Goal: Task Accomplishment & Management: Use online tool/utility

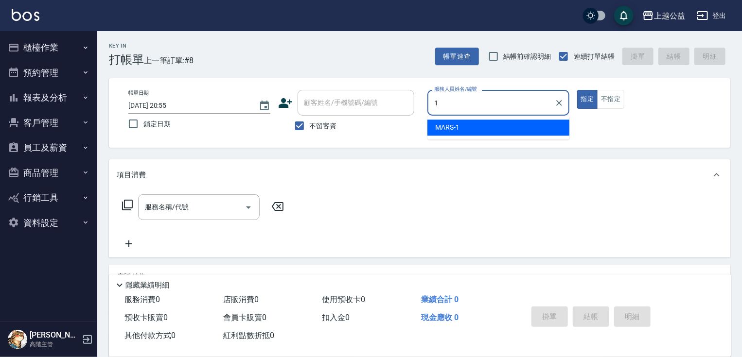
type input "MARS-1"
type button "true"
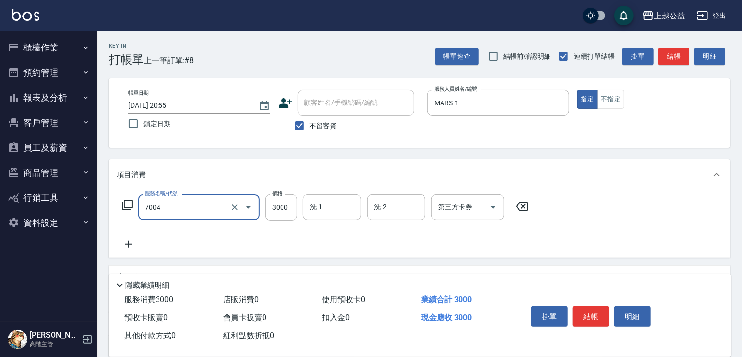
type input "重整3包(7004)"
type input "5000"
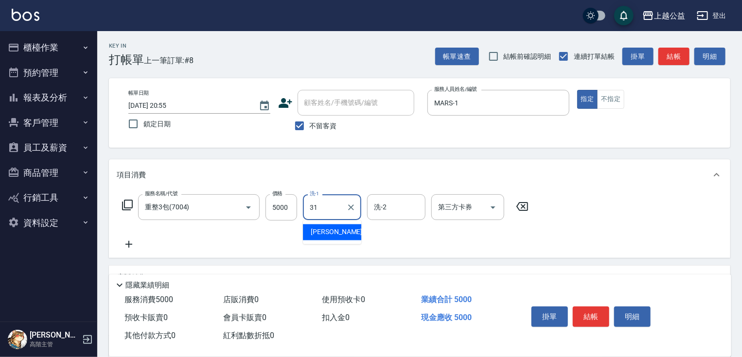
type input "[PERSON_NAME]-31"
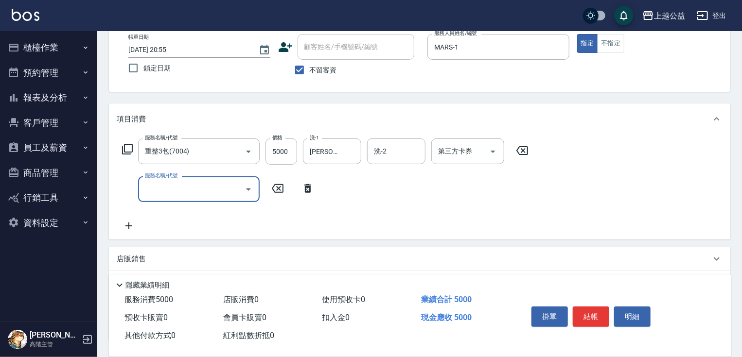
scroll to position [70, 0]
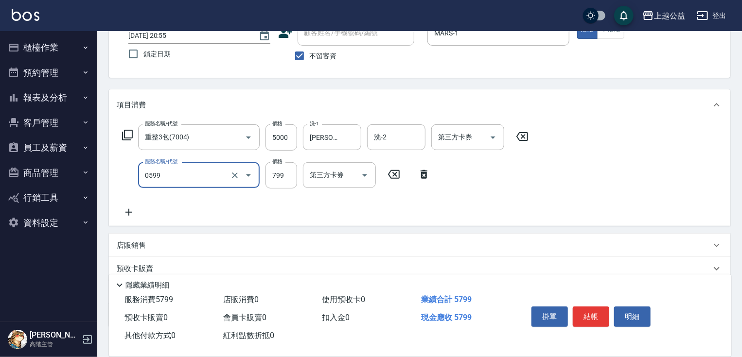
type input "精油SPA(0599)"
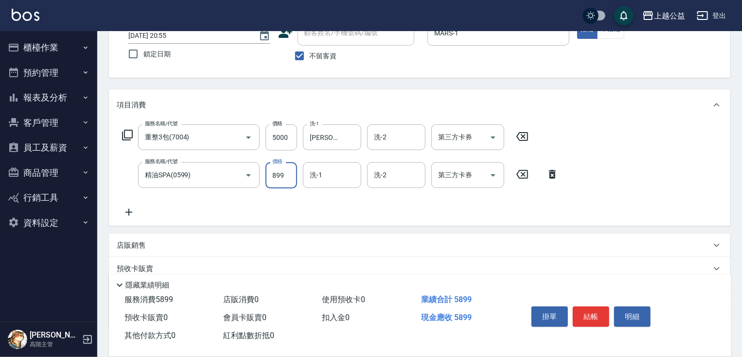
type input "899"
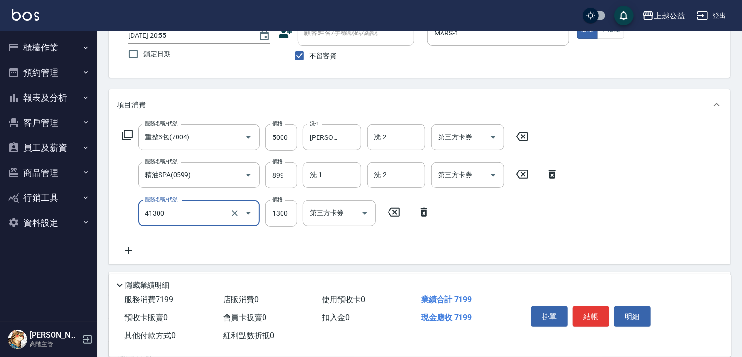
type input "鏡面1300(41300)"
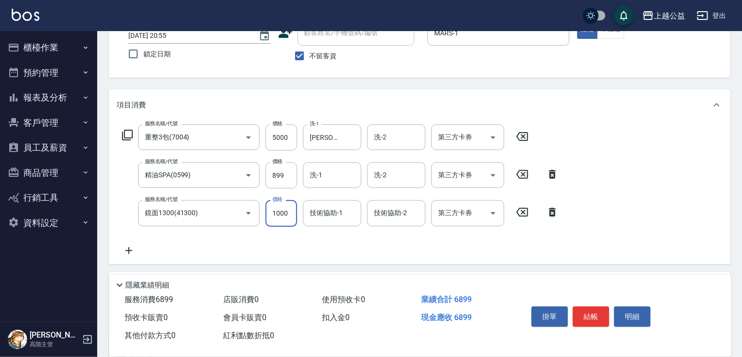
type input "1000"
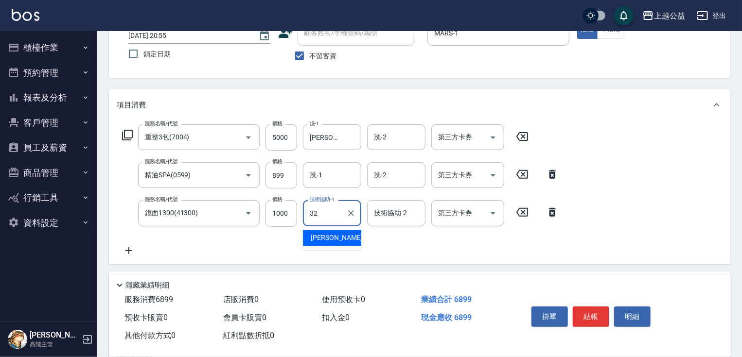
type input "張鈺旋-32"
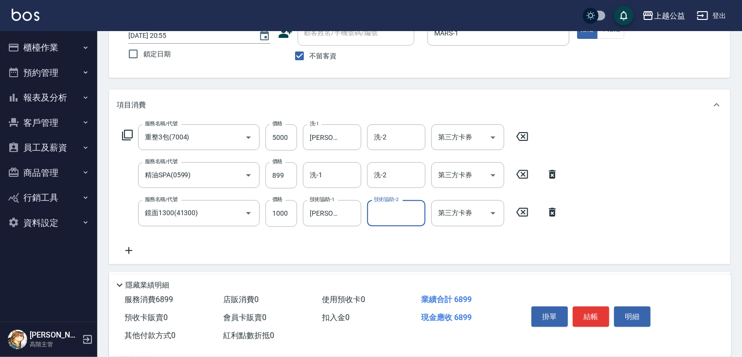
scroll to position [170, 0]
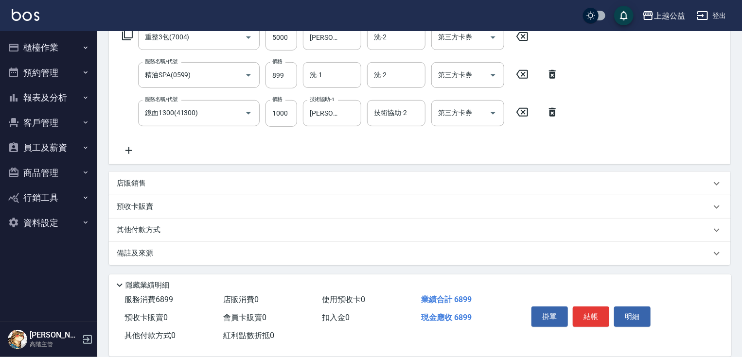
click at [156, 185] on div "店販銷售" at bounding box center [414, 183] width 594 height 10
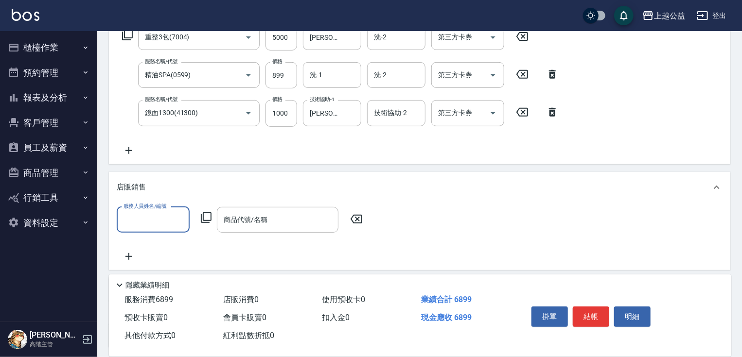
scroll to position [0, 0]
type input "MARS-1"
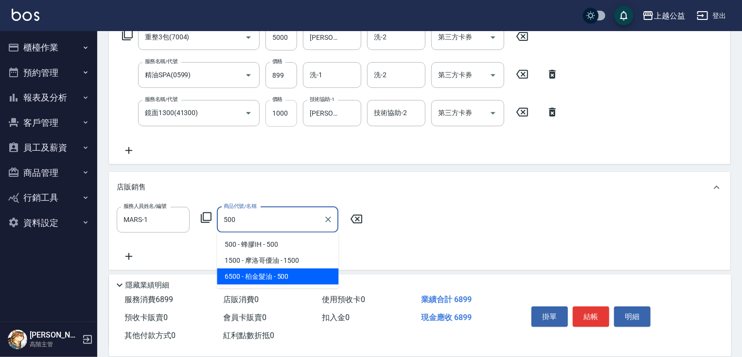
type input "柏金髮油"
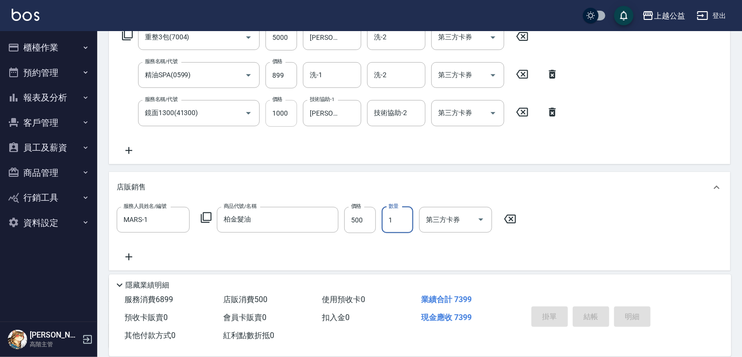
type input "2025/10/14 21:03"
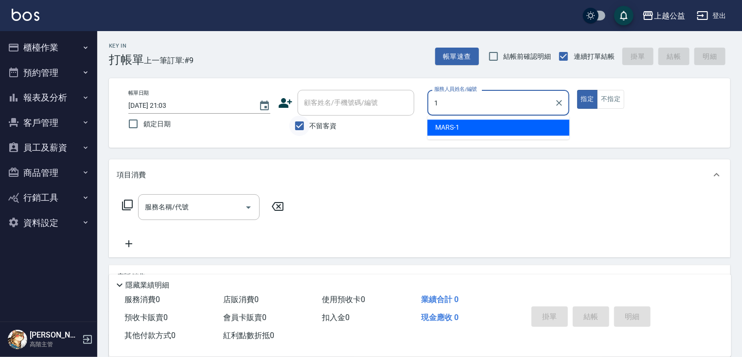
type input "MARS-1"
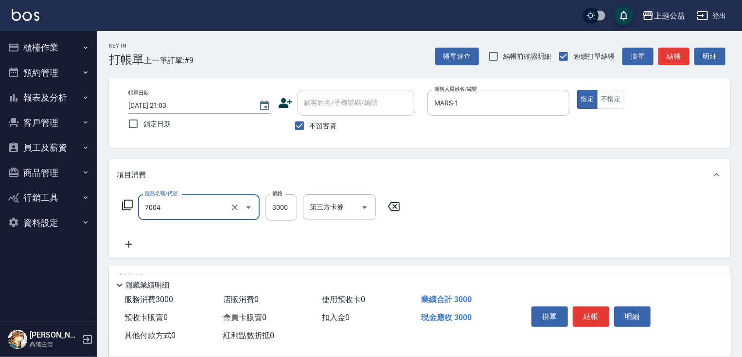
type input "重整3包(7004)"
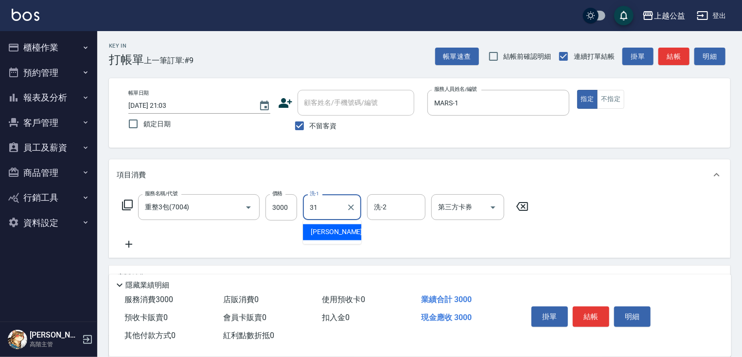
type input "郭宸均-31"
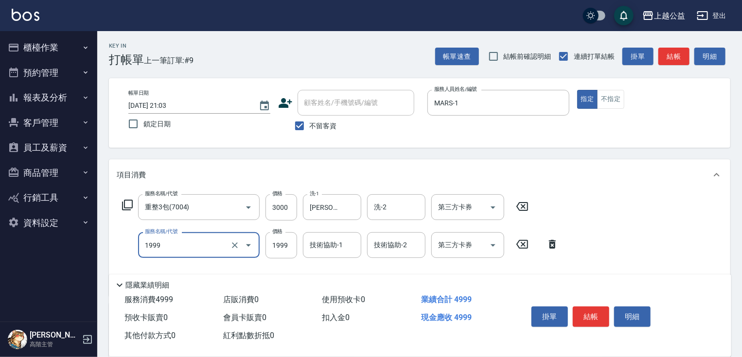
type input "1999套餐(1999)"
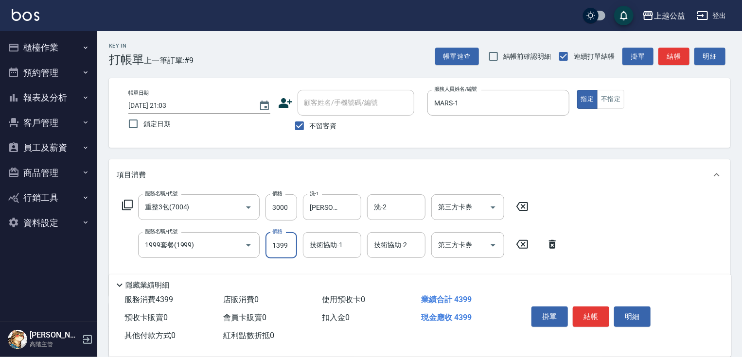
type input "1399"
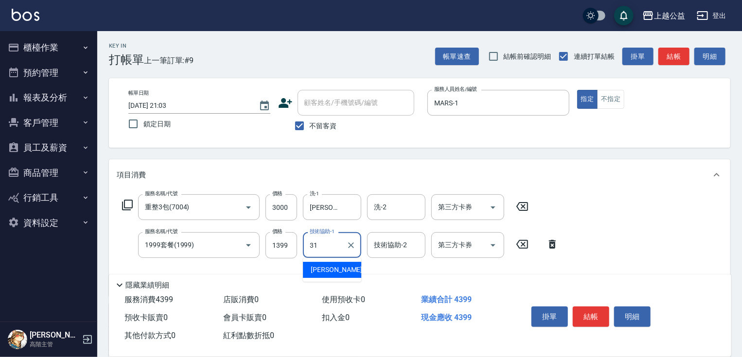
type input "郭宸均-31"
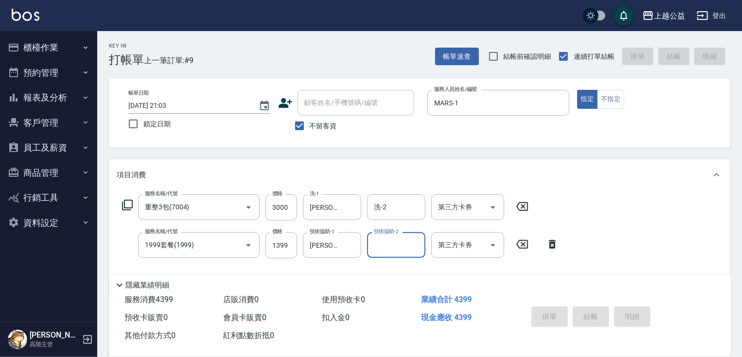
type input "2025/10/14 21:04"
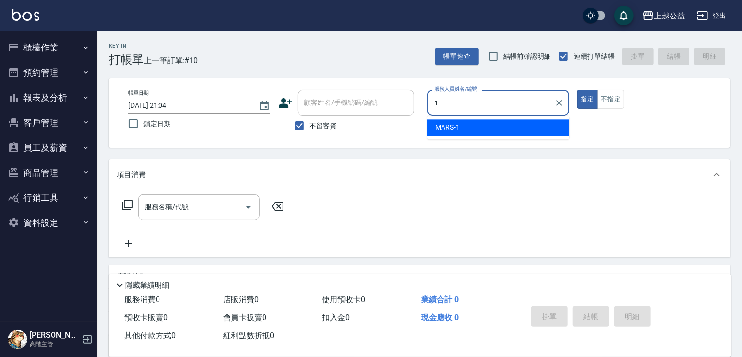
type input "MARS-1"
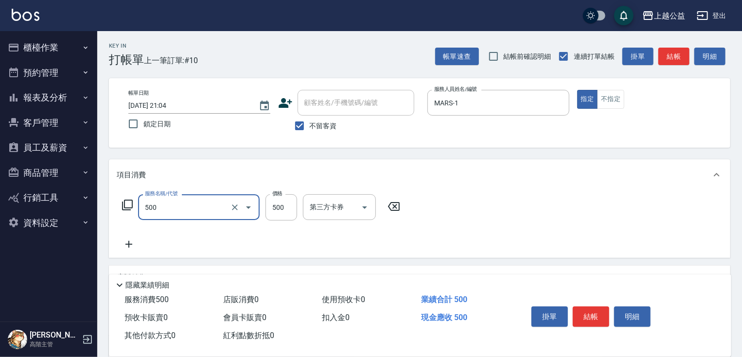
type input "洗剪500(500)"
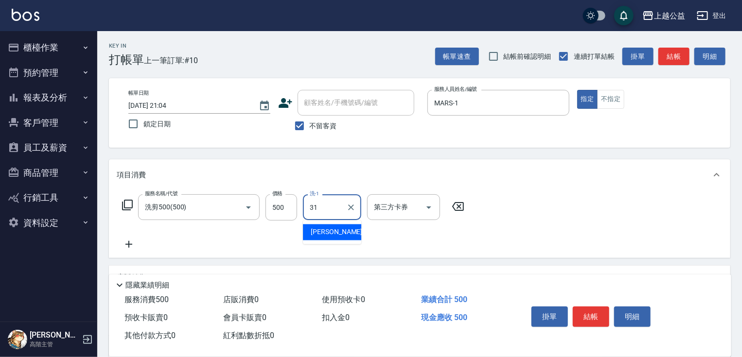
type input "郭宸均-31"
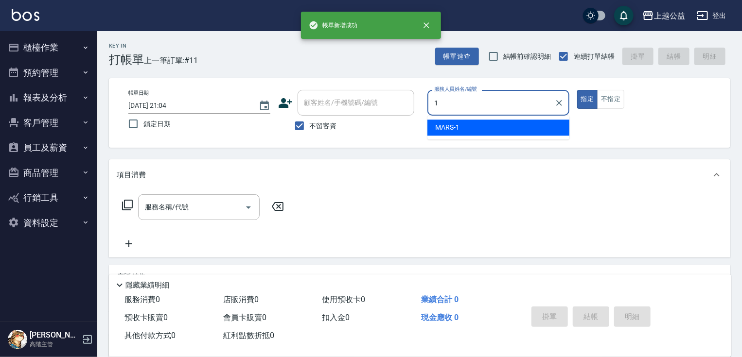
type input "MARS-1"
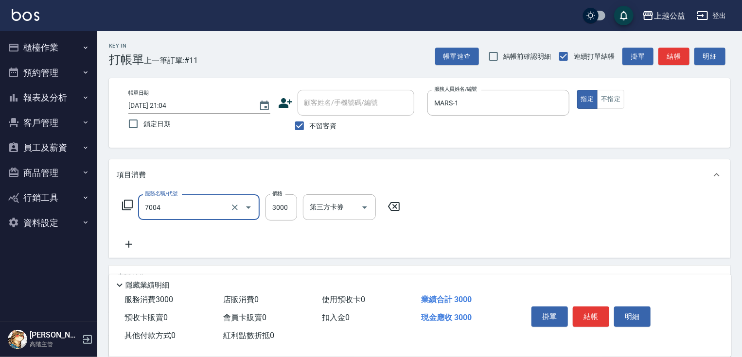
type input "重整3包(7004)"
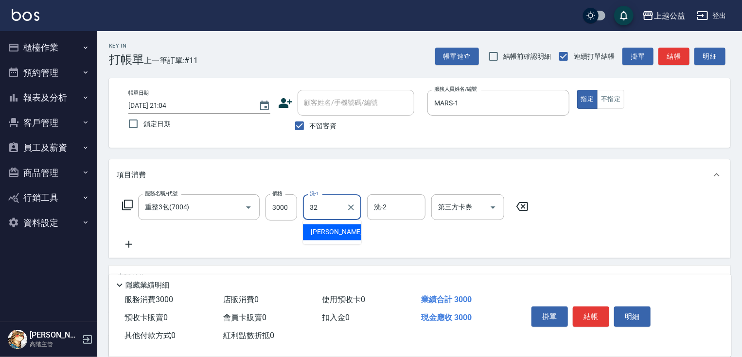
type input "張鈺旋-32"
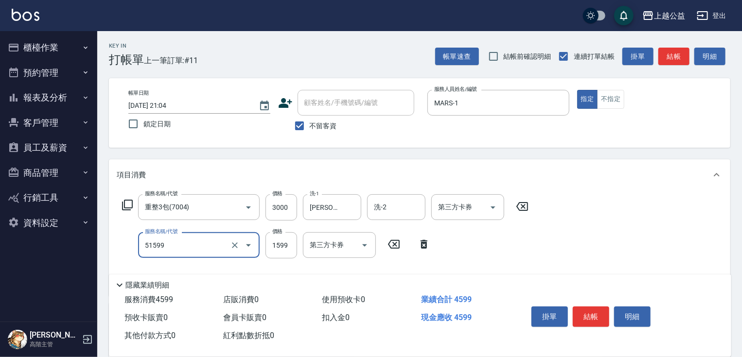
type input "染髮套餐(51599)"
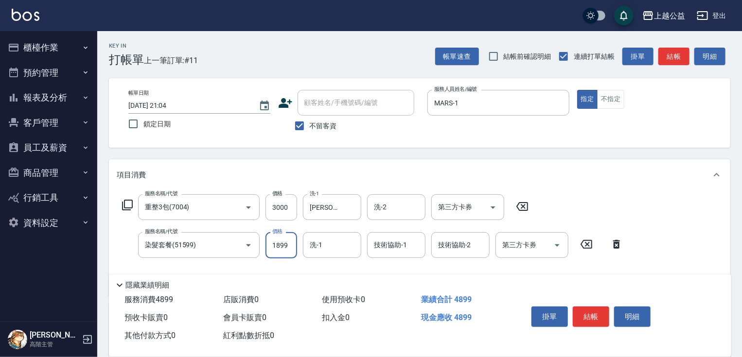
type input "1899"
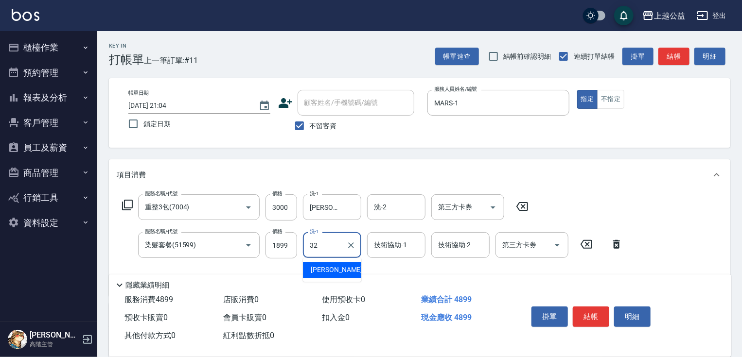
type input "張鈺旋-32"
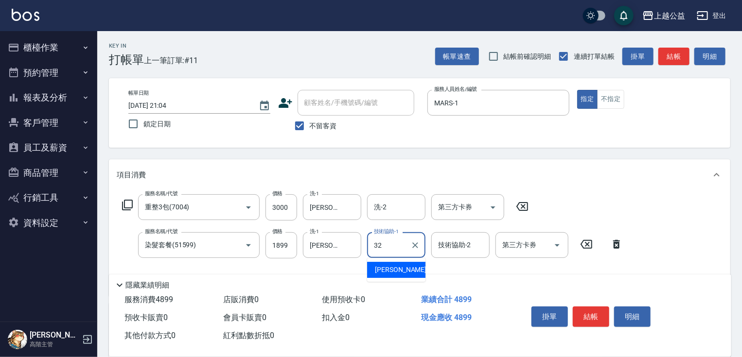
type input "張鈺旋-32"
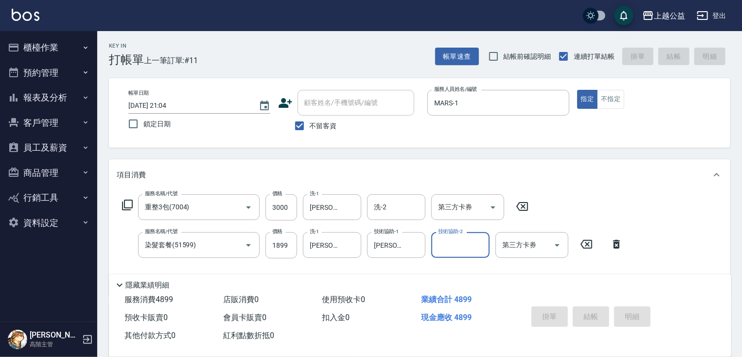
type input "2025/10/14 21:05"
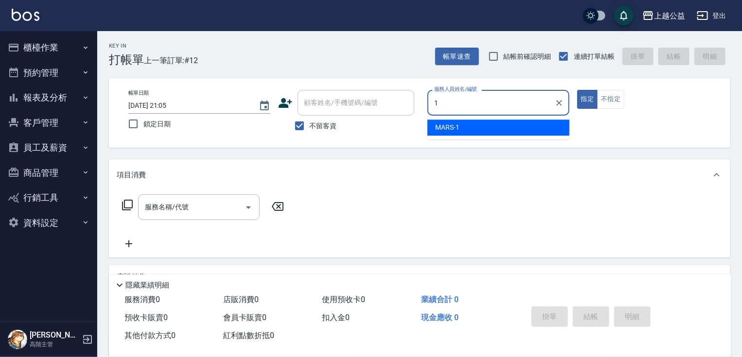
type input "MARS-1"
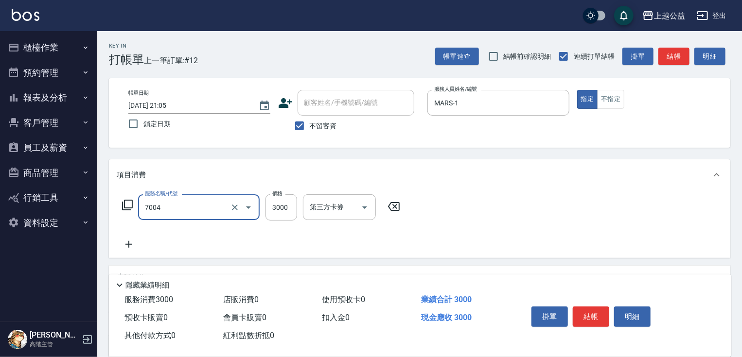
type input "重整3包(7004)"
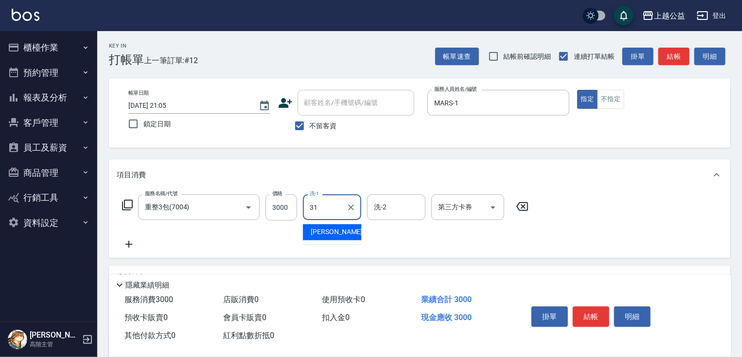
type input "郭宸均-31"
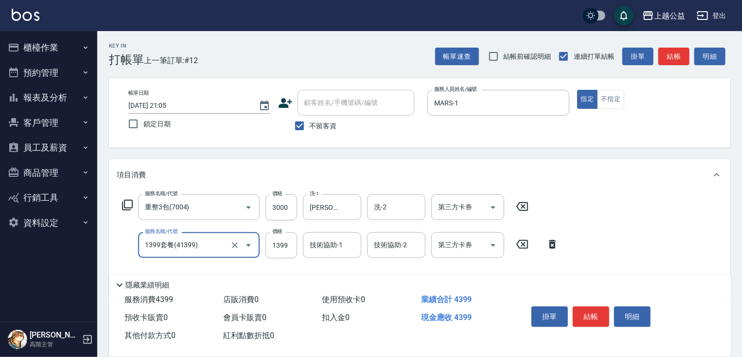
type input "1399套餐(41399)"
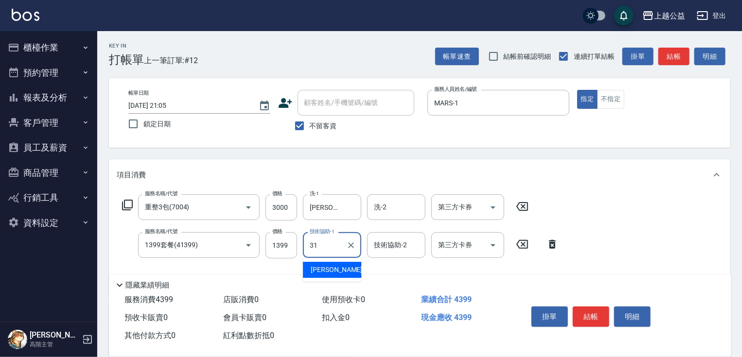
type input "郭宸均-31"
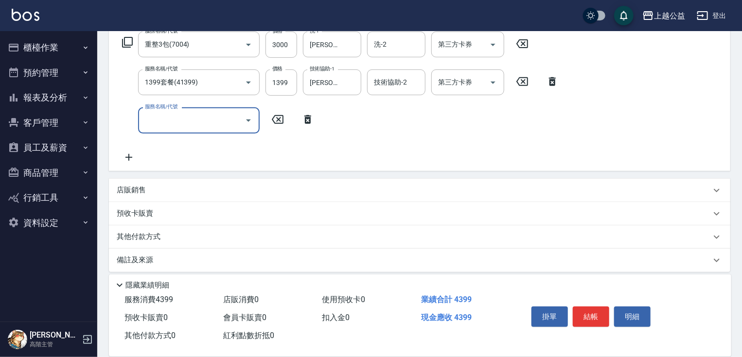
scroll to position [170, 0]
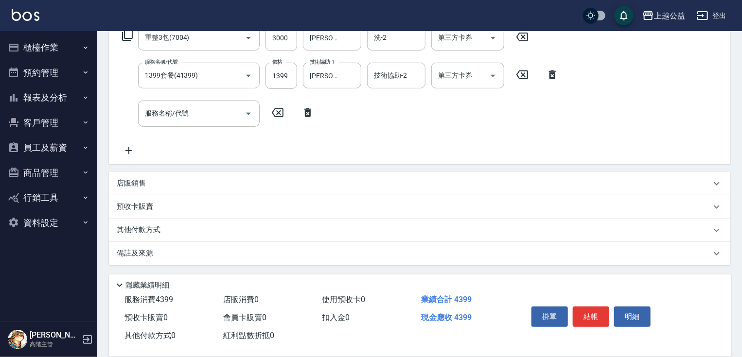
click at [163, 233] on p "其他付款方式" at bounding box center [141, 230] width 49 height 11
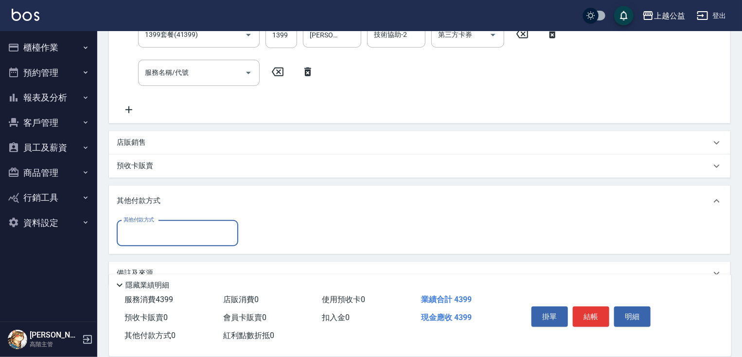
scroll to position [230, 0]
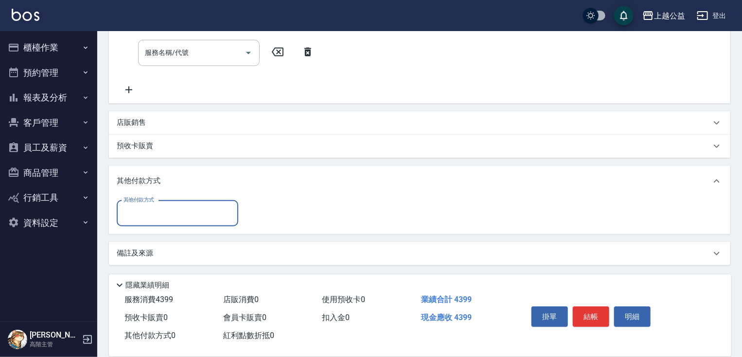
click at [149, 206] on input "其他付款方式" at bounding box center [177, 213] width 113 height 17
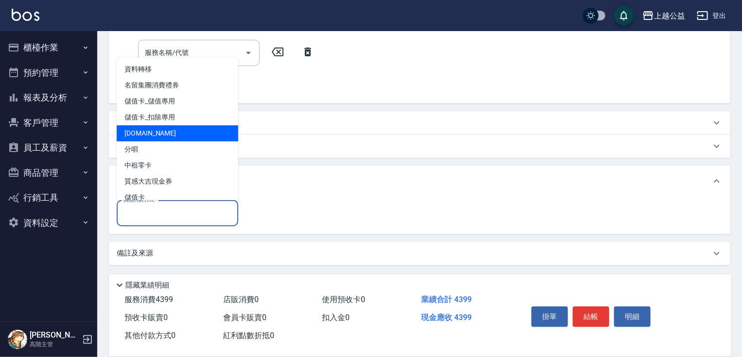
click at [132, 134] on span "[DOMAIN_NAME]" at bounding box center [178, 133] width 122 height 16
type input "[DOMAIN_NAME]"
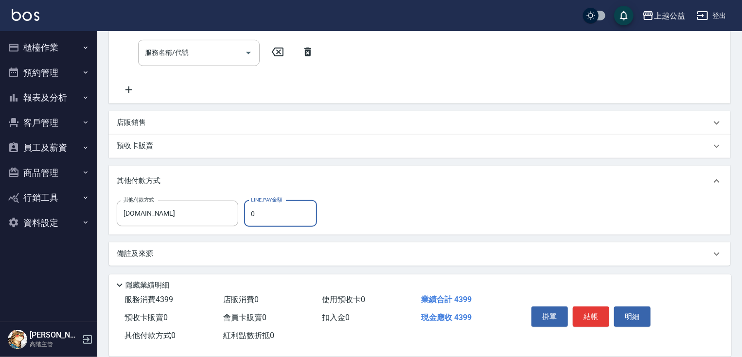
click at [294, 206] on input "0" at bounding box center [280, 214] width 73 height 26
type input "4399"
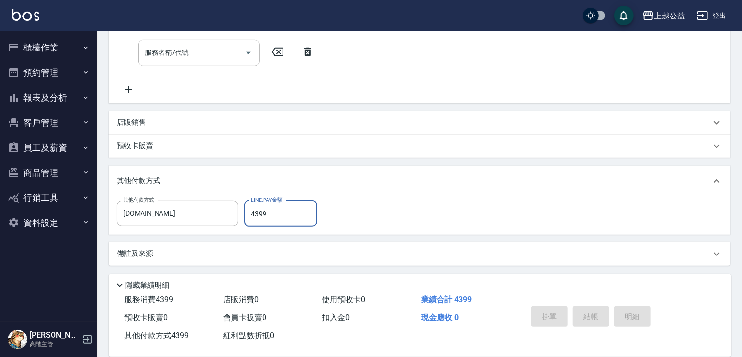
type input "2025/10/14 21:06"
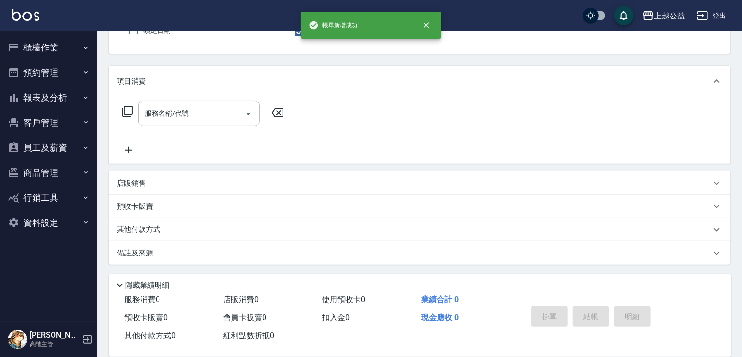
scroll to position [0, 0]
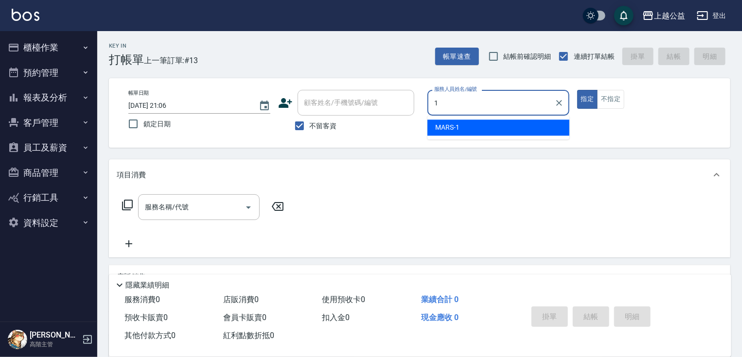
type input "MARS-1"
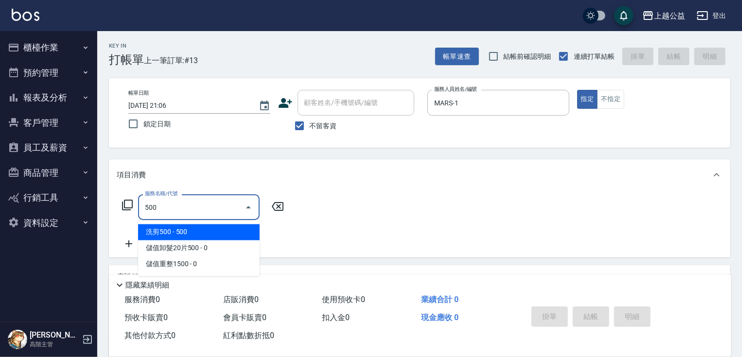
type input "洗剪500(500)"
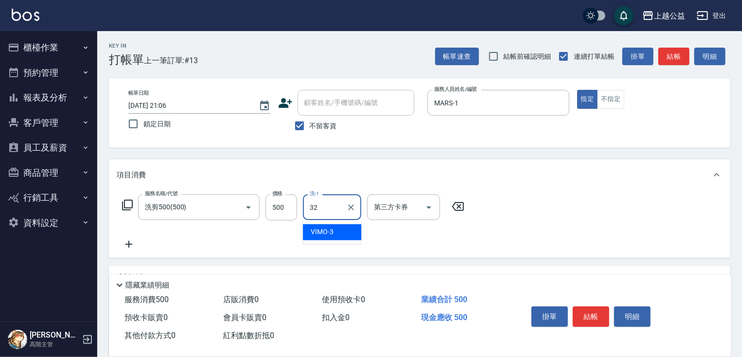
type input "張鈺旋-32"
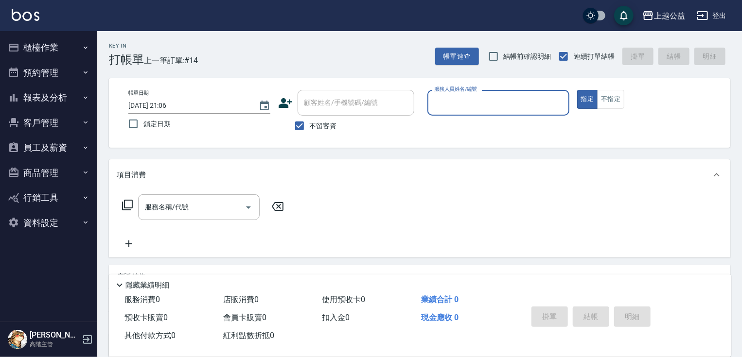
click at [60, 94] on button "報表及分析" at bounding box center [48, 97] width 89 height 25
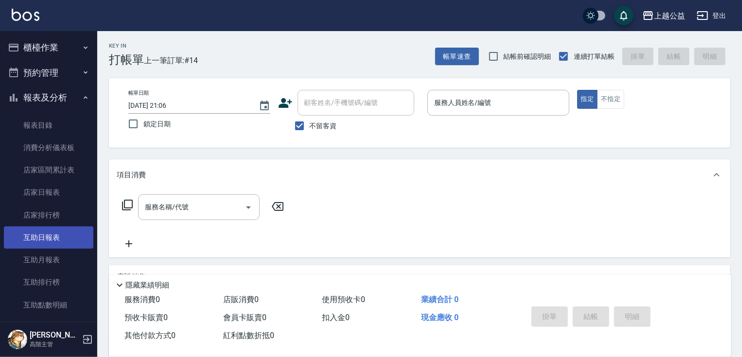
click at [51, 241] on link "互助日報表" at bounding box center [48, 238] width 89 height 22
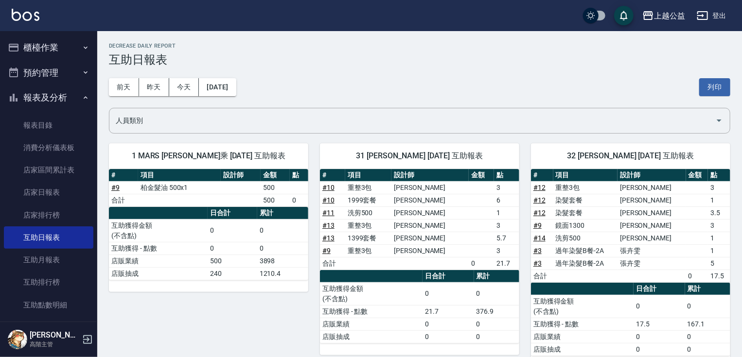
scroll to position [20, 0]
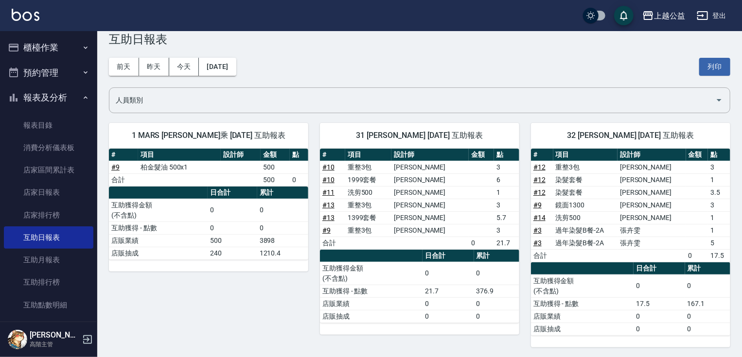
click at [328, 176] on link "# 10" at bounding box center [328, 180] width 12 height 8
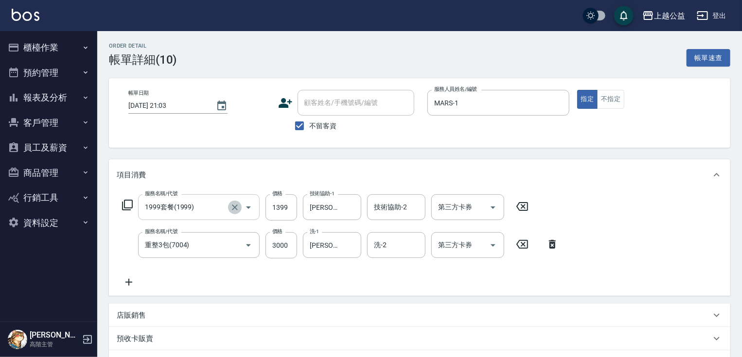
click at [231, 208] on icon "Clear" at bounding box center [235, 208] width 10 height 10
click at [206, 209] on input "服務名稱/代號" at bounding box center [185, 207] width 86 height 17
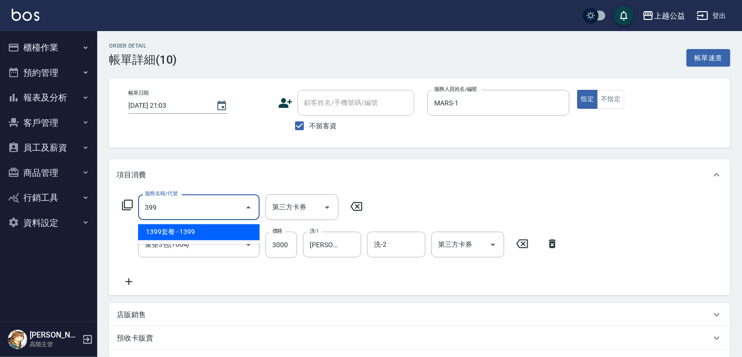
type input "1399套餐(41399)"
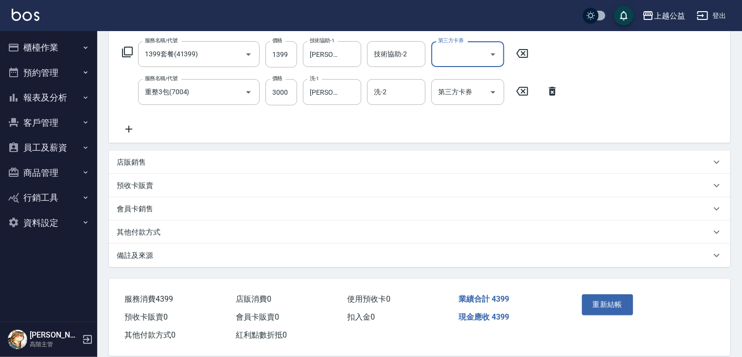
scroll to position [167, 0]
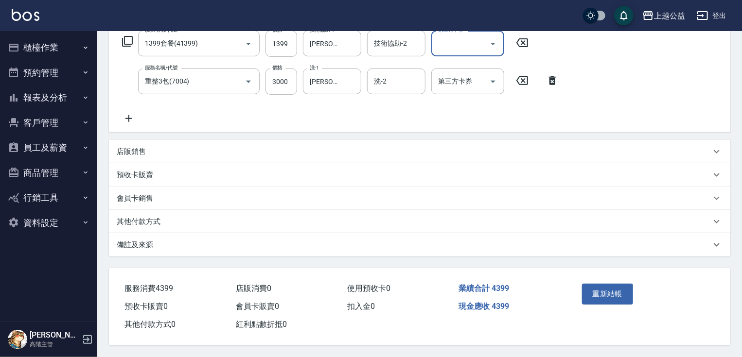
click at [626, 301] on div "重新結帳" at bounding box center [610, 301] width 65 height 42
click at [626, 297] on button "重新結帳" at bounding box center [608, 294] width 52 height 20
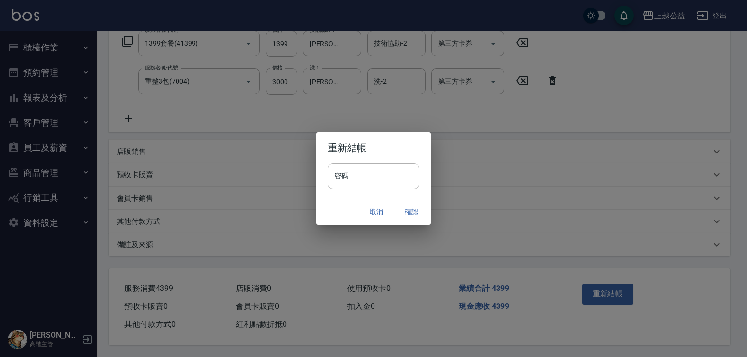
click at [368, 210] on button "取消" at bounding box center [376, 212] width 31 height 18
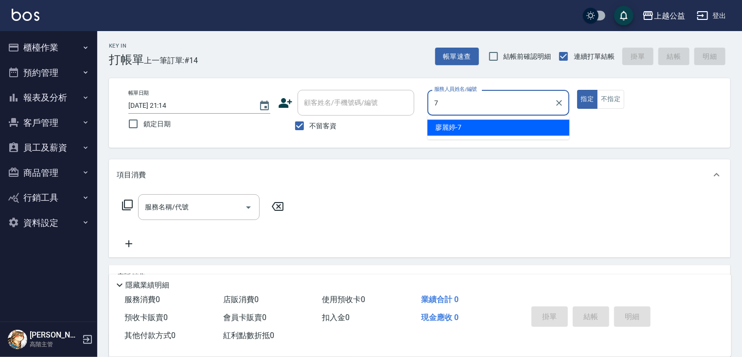
type input "廖麗婷-7"
type button "true"
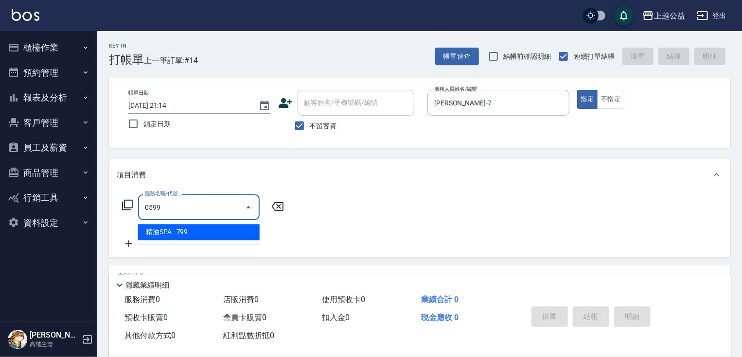
type input "精油SPA(0599)"
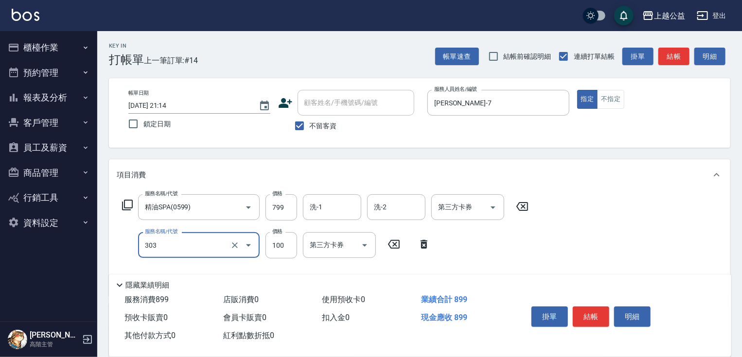
type input "剪髮(303)"
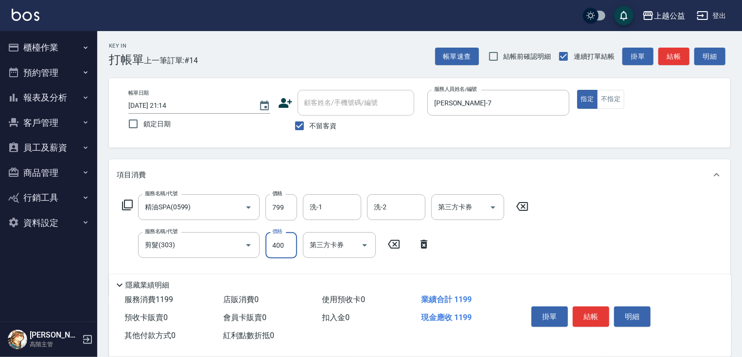
type input "400"
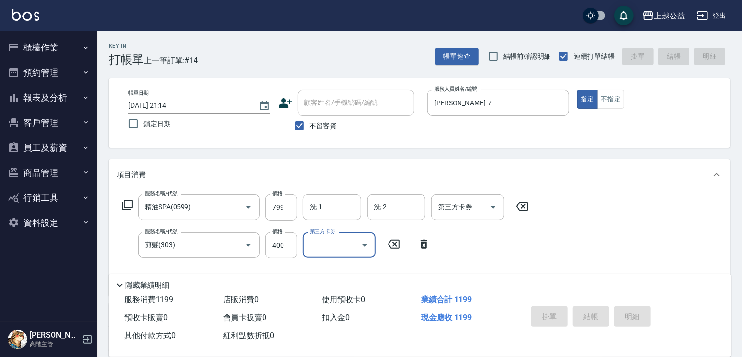
type input "2025/10/14 21:15"
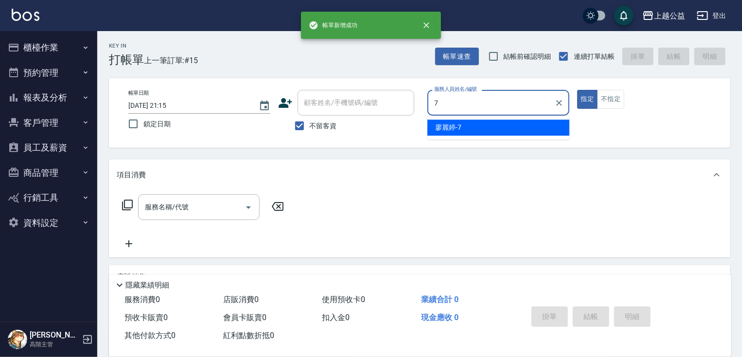
type input "[PERSON_NAME]-7"
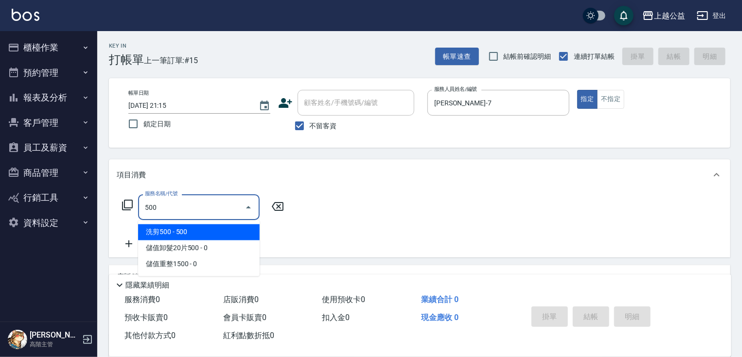
type input "洗剪500(500)"
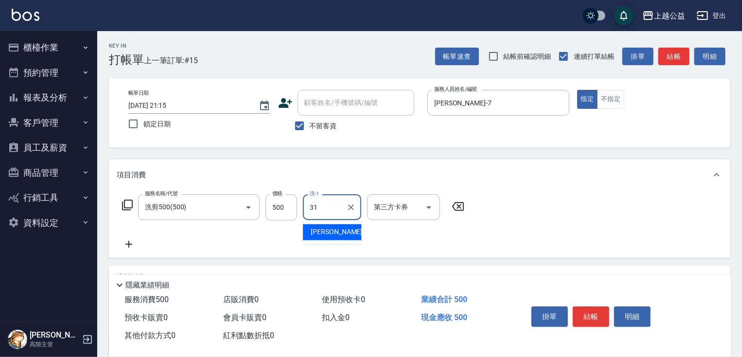
type input "郭宸均-31"
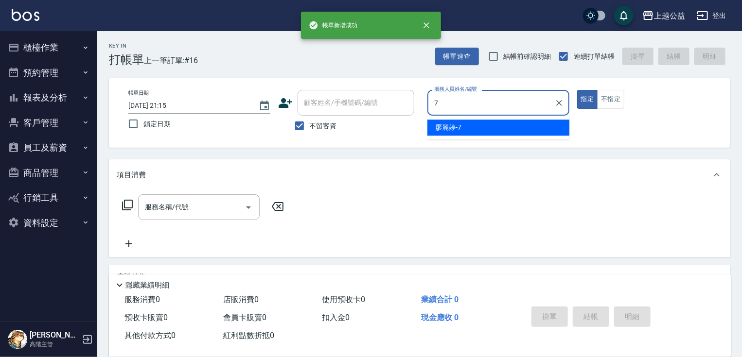
type input "[PERSON_NAME]-7"
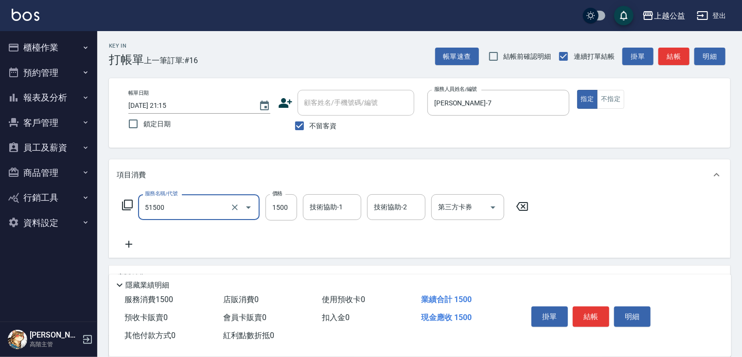
type input "染髮(51500)"
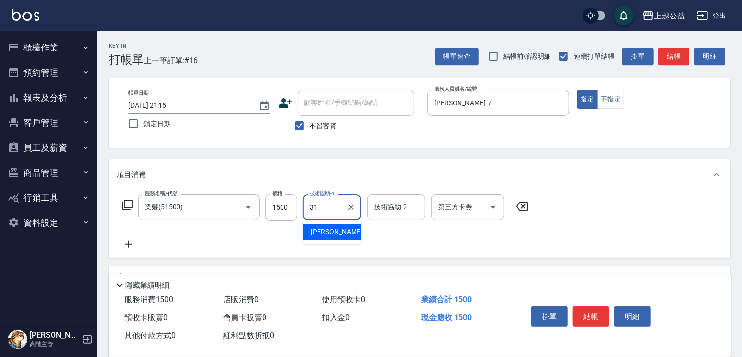
type input "郭宸均-31"
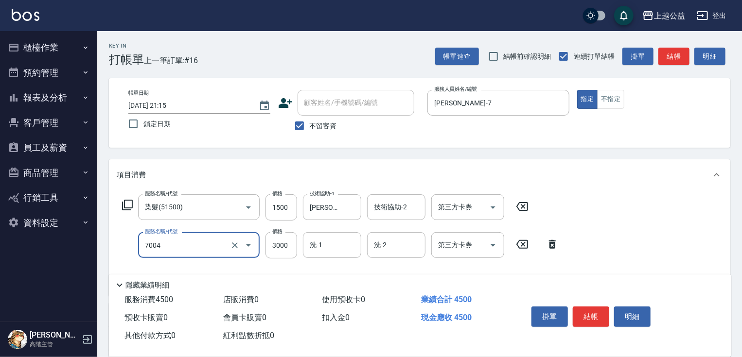
type input "重整3包(7004)"
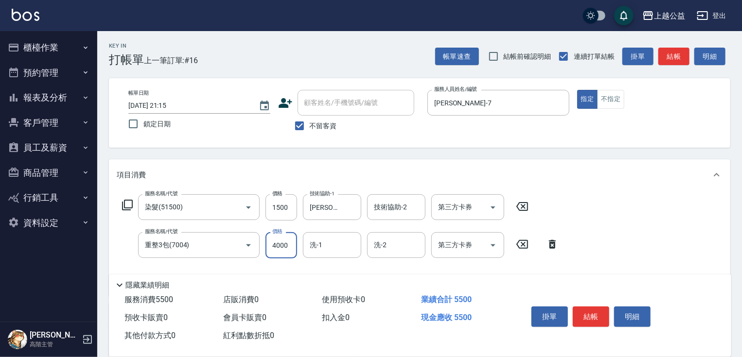
type input "4000"
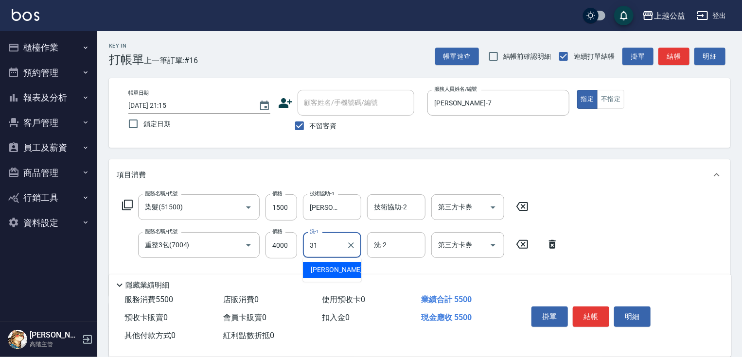
type input "郭宸均-31"
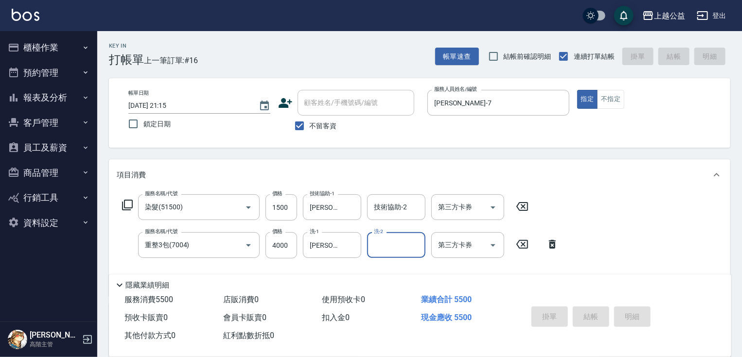
type input "[DATE] 21:16"
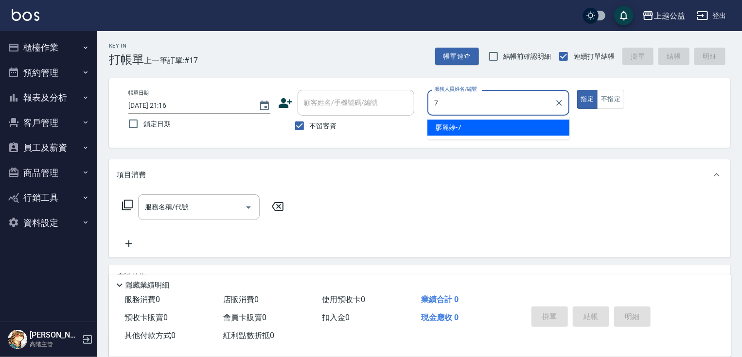
type input "[PERSON_NAME]-7"
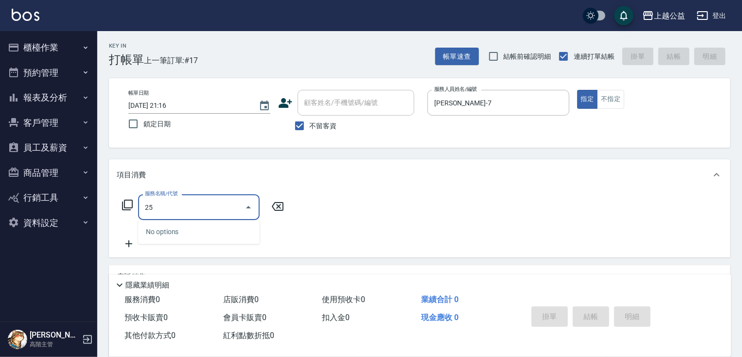
type input "2"
type input "5"
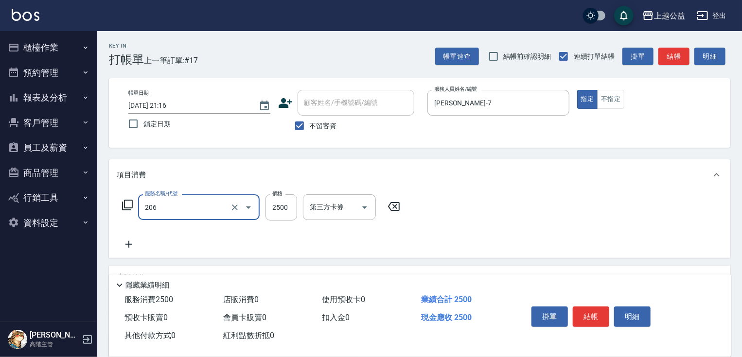
type input "燙髮(206)"
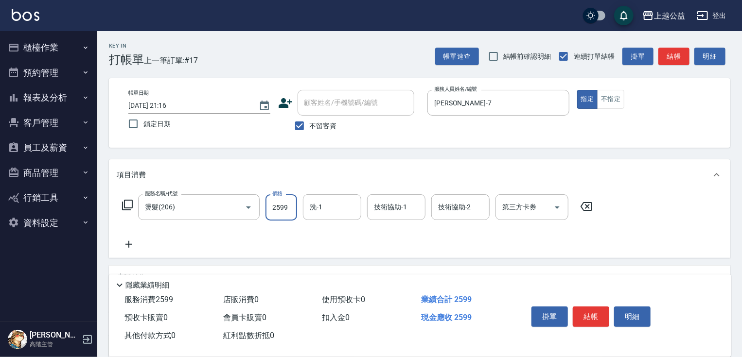
type input "2599"
type input "郭宸均-31"
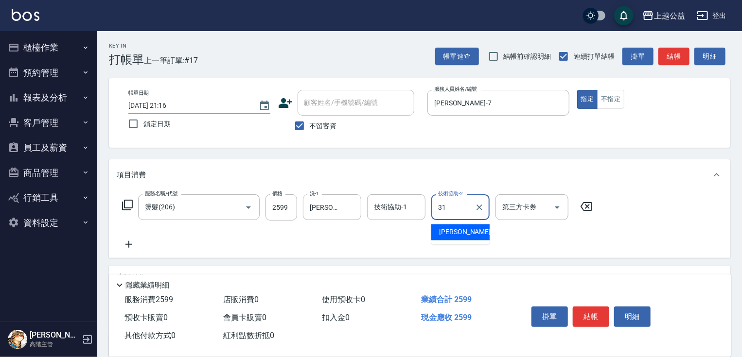
type input "郭宸均-31"
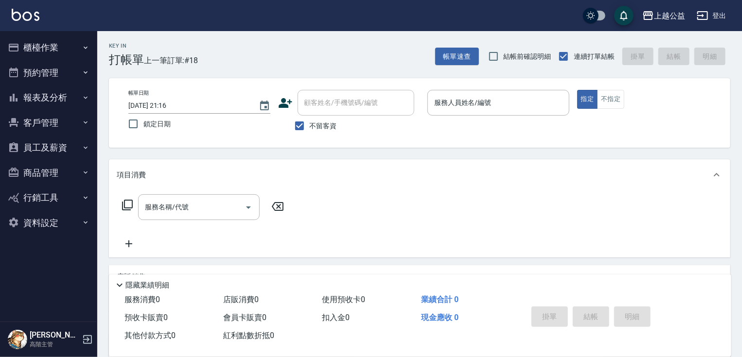
click at [310, 122] on span "不留客資" at bounding box center [323, 126] width 27 height 10
click at [310, 122] on input "不留客資" at bounding box center [299, 126] width 20 height 20
checkbox input "false"
click at [329, 84] on div "帳單日期 2025/10/14 21:16 鎖定日期 顧客姓名/手機號碼/編號 顧客姓名/手機號碼/編號 不留客資 服務人員姓名/編號 服務人員姓名/編號 指…" at bounding box center [419, 113] width 621 height 70
click at [329, 93] on div "顧客姓名/手機號碼/編號" at bounding box center [355, 103] width 117 height 26
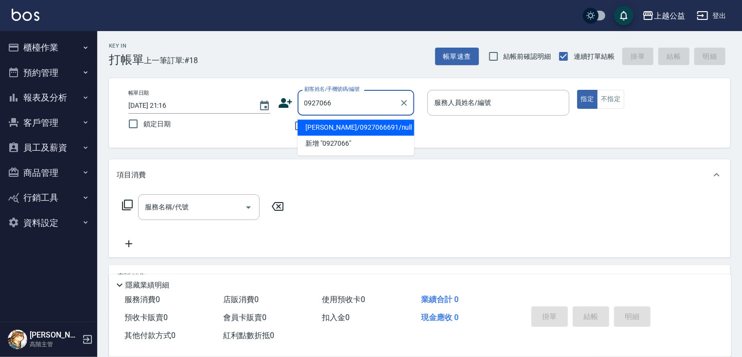
type input "[PERSON_NAME]/0927066691/null"
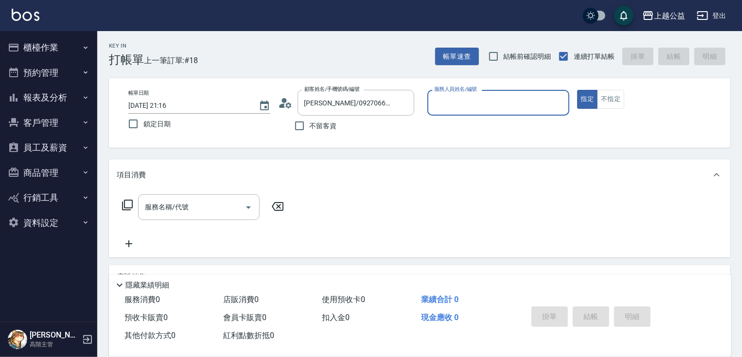
type input "[PERSON_NAME]-7"
click at [577, 90] on button "指定" at bounding box center [587, 99] width 21 height 19
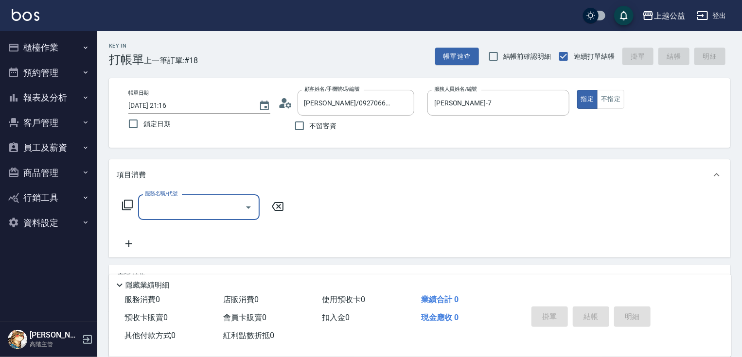
scroll to position [120, 0]
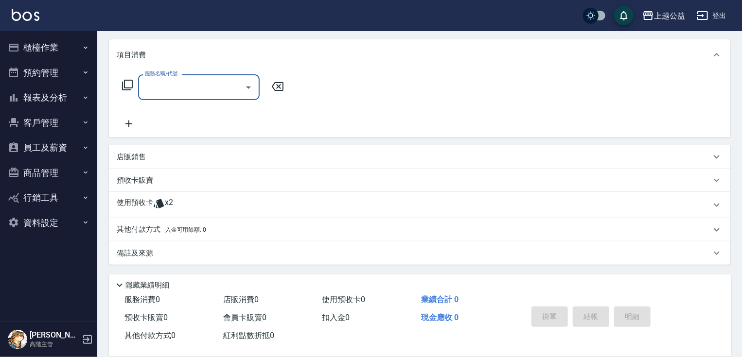
click at [138, 201] on p "使用預收卡" at bounding box center [135, 205] width 36 height 15
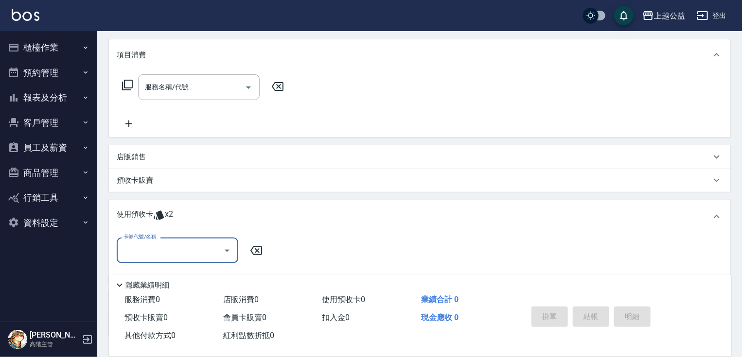
scroll to position [192, 0]
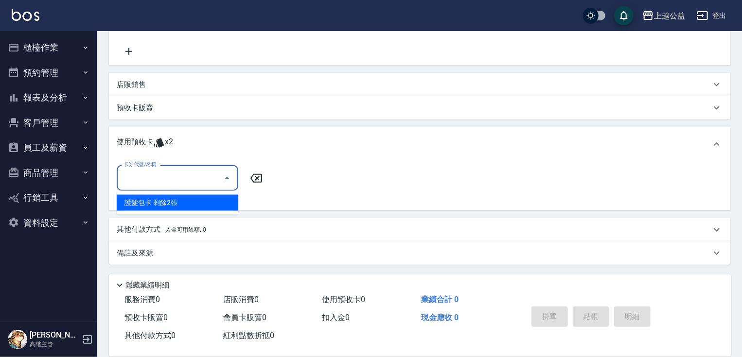
click at [193, 170] on input "卡券代號/名稱" at bounding box center [170, 178] width 98 height 17
click at [180, 200] on div "護髮包卡 剩餘2張" at bounding box center [178, 203] width 122 height 16
type input "護髮包卡"
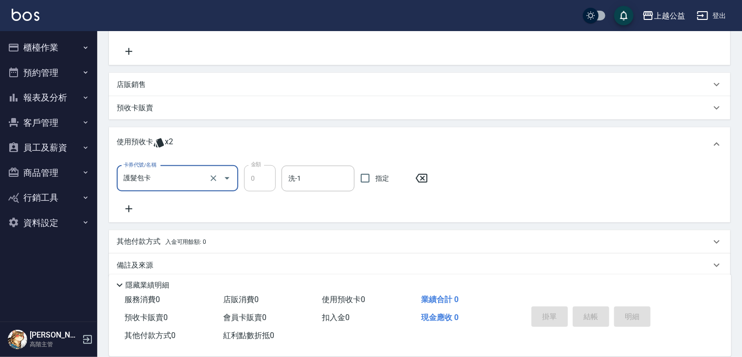
type input "2025/10/14 21:17"
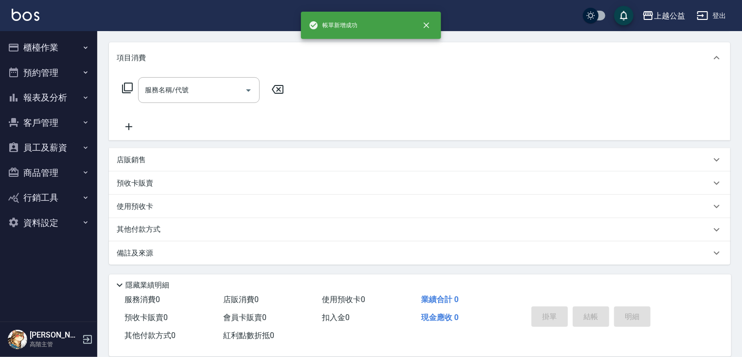
scroll to position [0, 0]
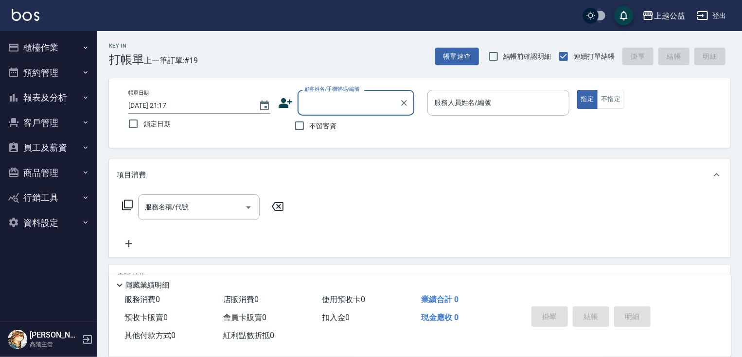
click at [60, 97] on button "報表及分析" at bounding box center [48, 97] width 89 height 25
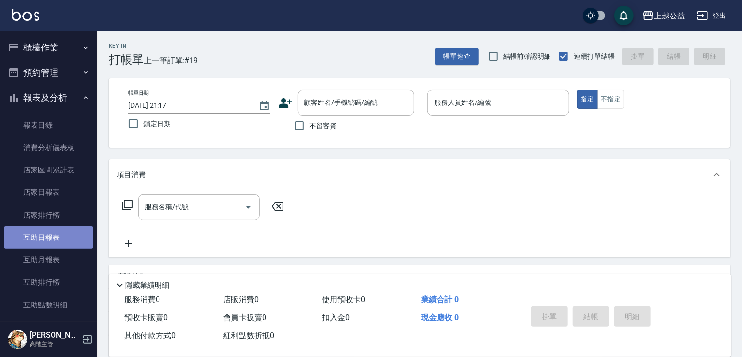
click at [57, 238] on link "互助日報表" at bounding box center [48, 238] width 89 height 22
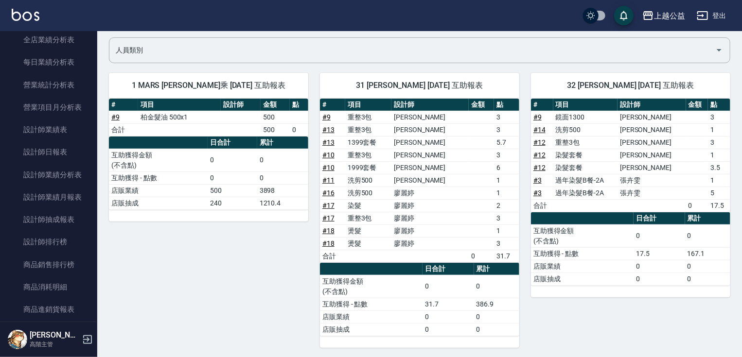
scroll to position [312, 0]
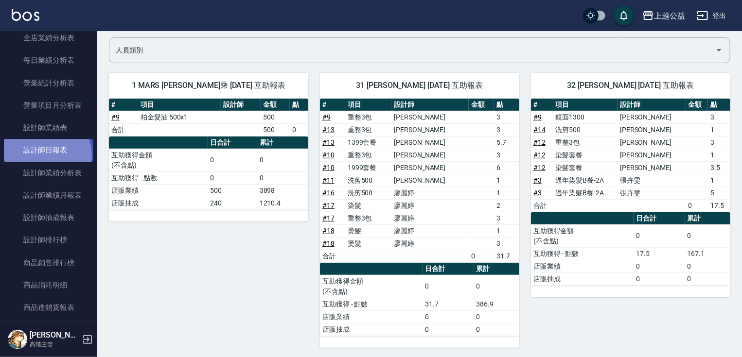
click at [41, 156] on link "設計師日報表" at bounding box center [48, 150] width 89 height 22
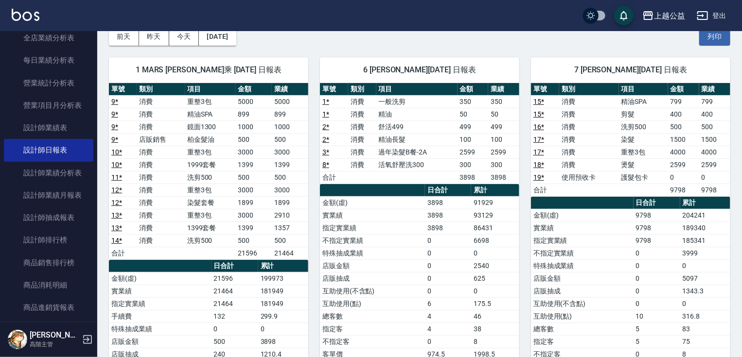
scroll to position [52, 0]
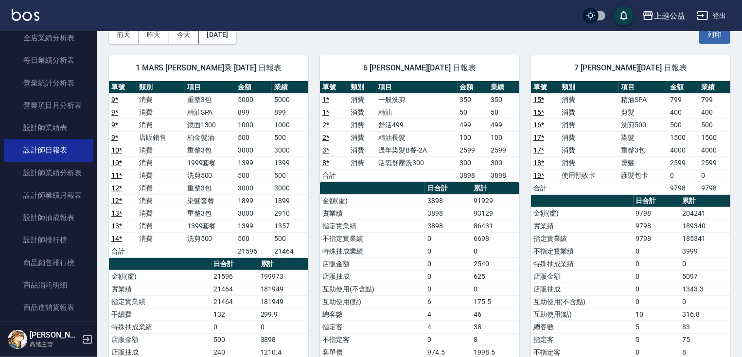
click at [541, 174] on link "19 *" at bounding box center [538, 176] width 11 height 8
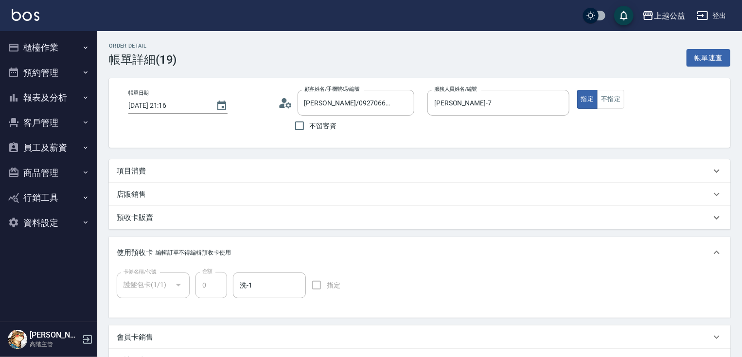
click at [428, 178] on div "項目消費" at bounding box center [419, 170] width 621 height 23
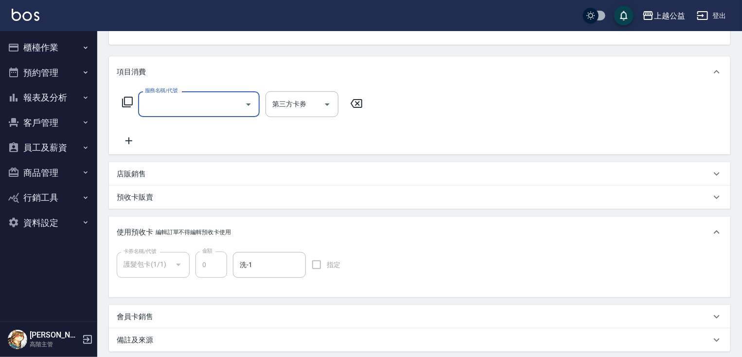
scroll to position [109, 0]
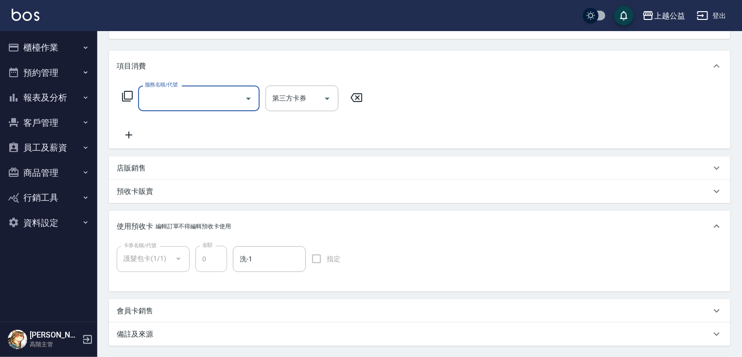
click at [66, 48] on button "櫃檯作業" at bounding box center [48, 47] width 89 height 25
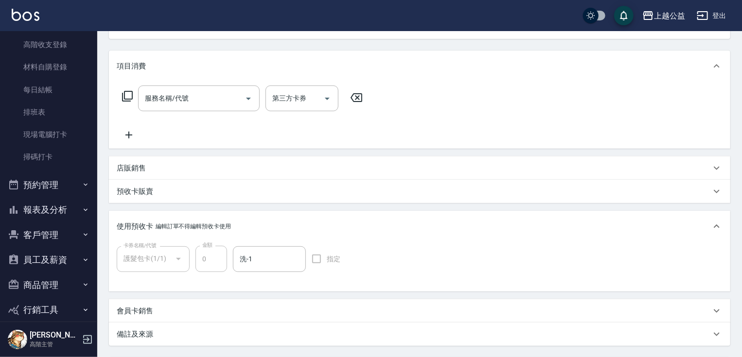
scroll to position [202, 0]
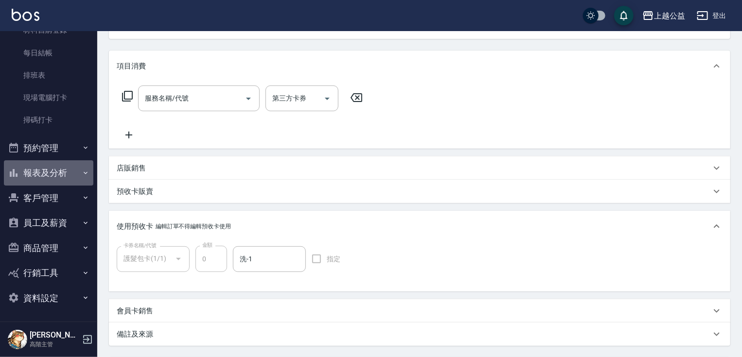
click at [52, 174] on button "報表及分析" at bounding box center [48, 172] width 89 height 25
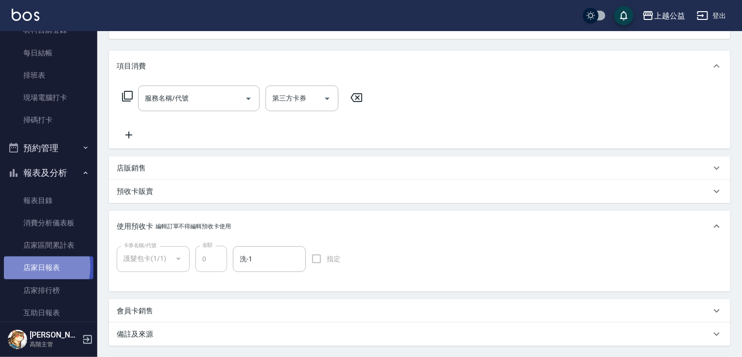
click at [35, 266] on link "店家日報表" at bounding box center [48, 268] width 89 height 22
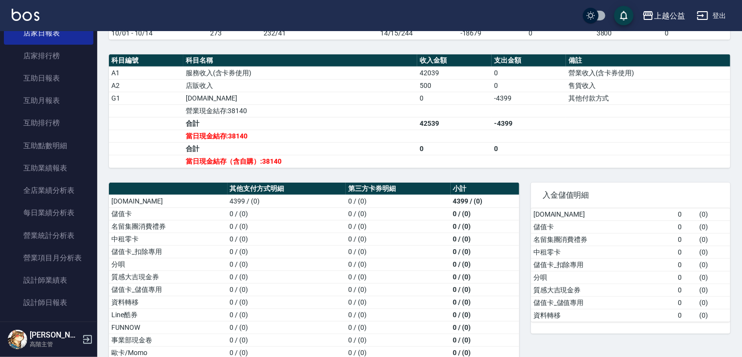
scroll to position [454, 0]
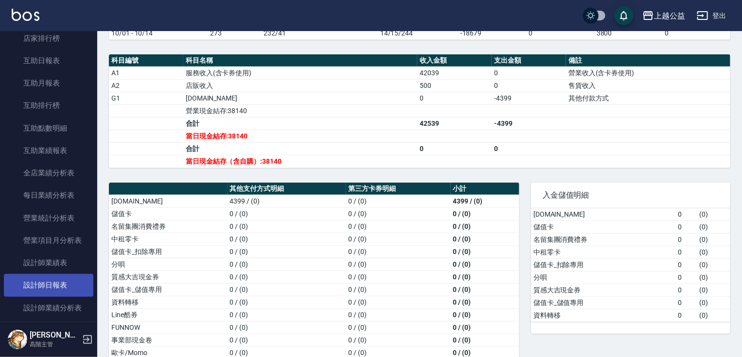
click at [43, 283] on link "設計師日報表" at bounding box center [48, 285] width 89 height 22
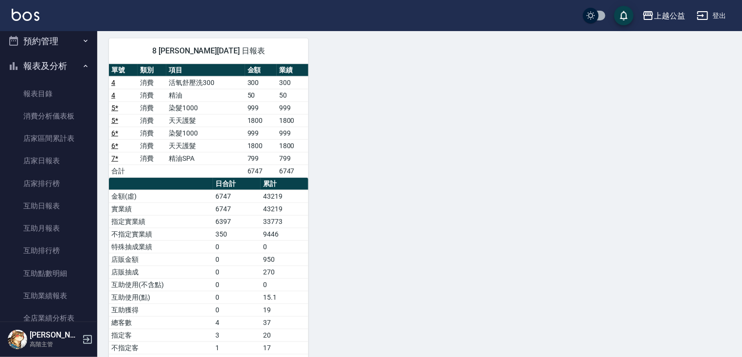
scroll to position [453, 0]
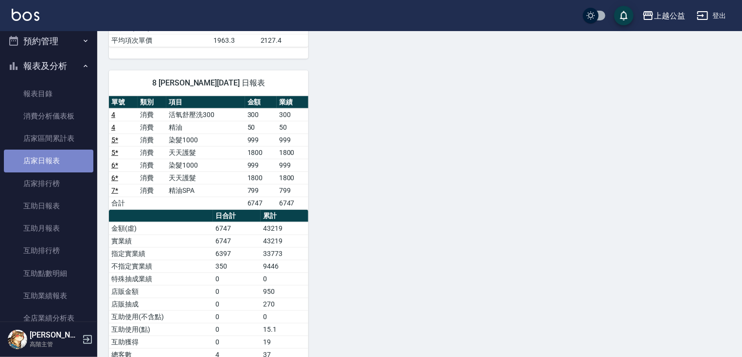
click at [59, 163] on link "店家日報表" at bounding box center [48, 161] width 89 height 22
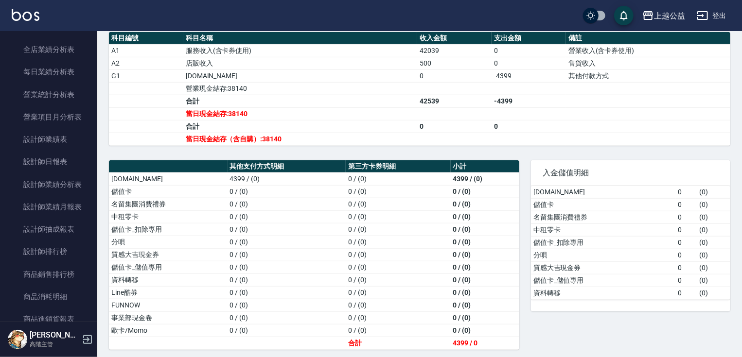
scroll to position [588, 0]
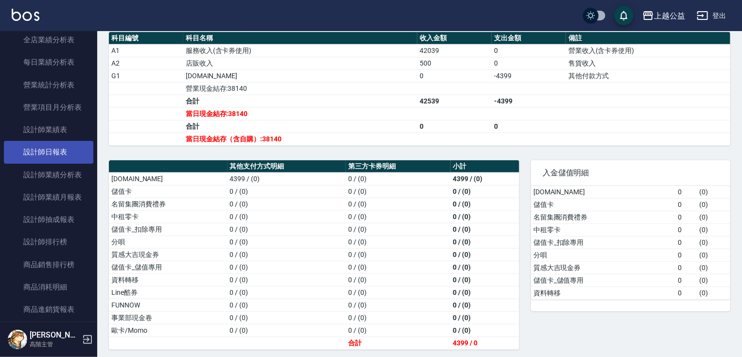
click at [81, 154] on link "設計師日報表" at bounding box center [48, 152] width 89 height 22
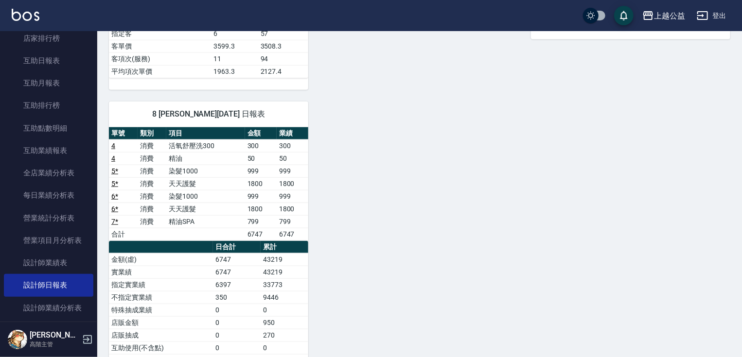
scroll to position [443, 0]
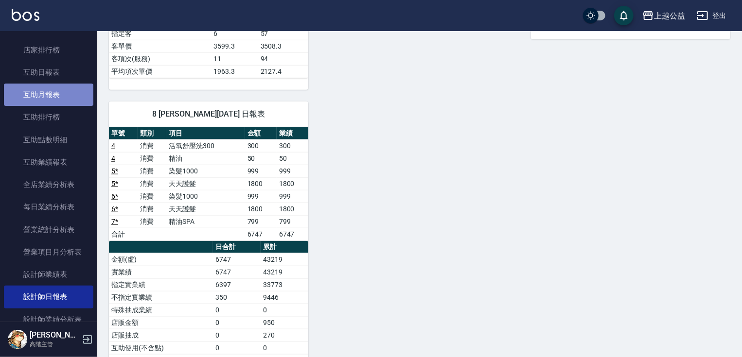
click at [52, 90] on link "互助月報表" at bounding box center [48, 95] width 89 height 22
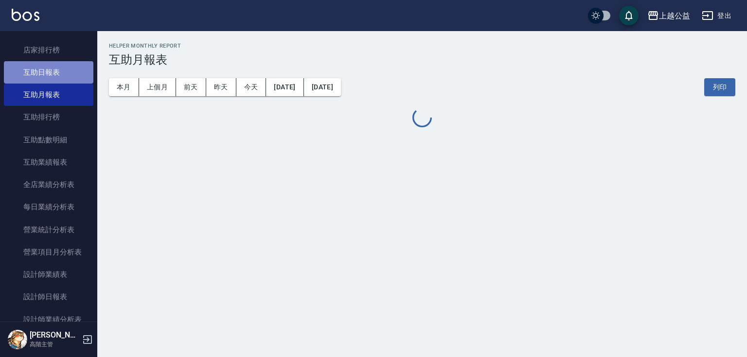
click at [76, 72] on link "互助日報表" at bounding box center [48, 72] width 89 height 22
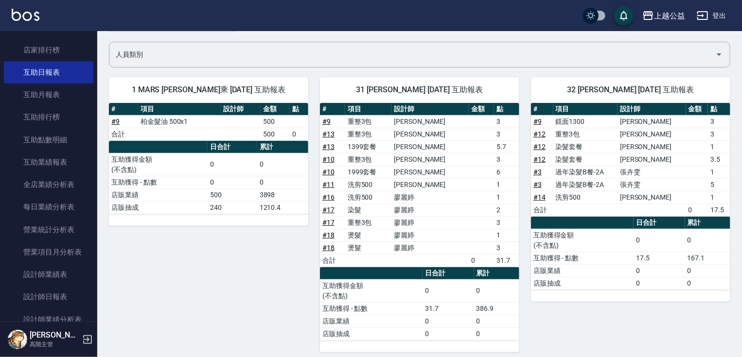
scroll to position [70, 0]
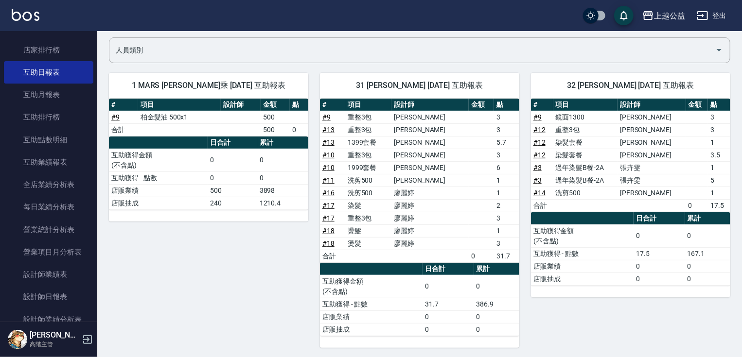
click at [4, 61] on link "互助日報表" at bounding box center [48, 72] width 89 height 22
